Goal: Navigation & Orientation: Find specific page/section

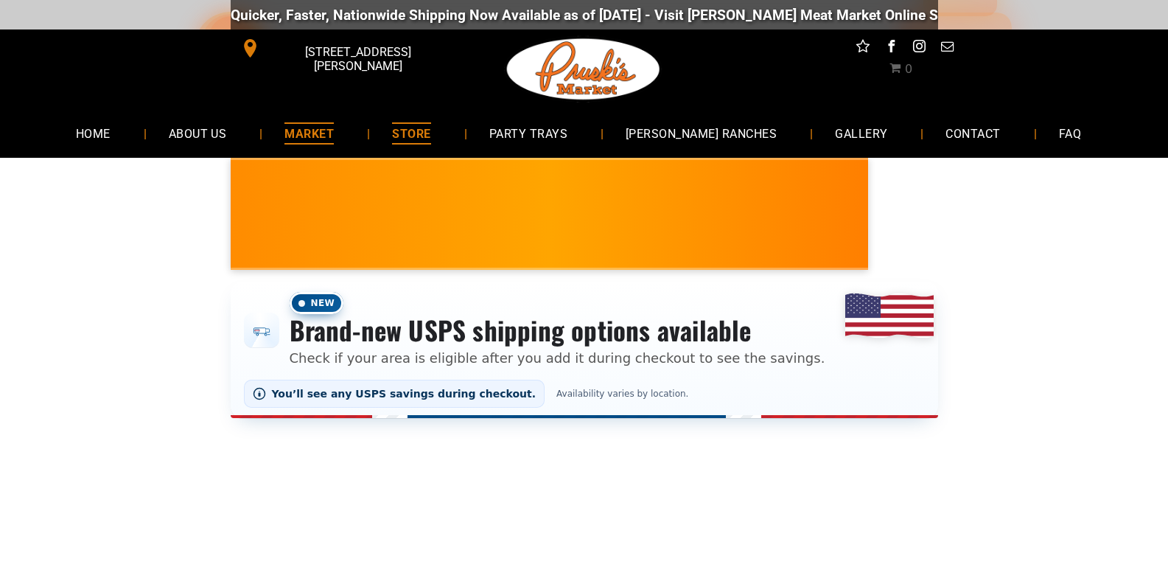
click at [334, 133] on span "MARKET" at bounding box center [309, 132] width 49 height 21
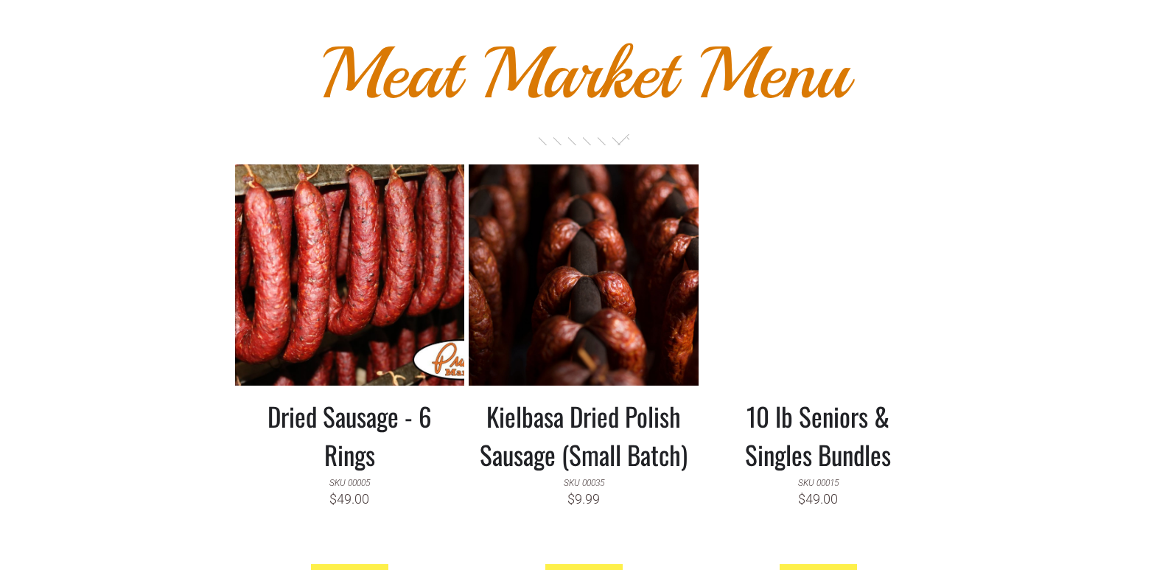
scroll to position [1179, 0]
